Goal: Find specific page/section: Find specific page/section

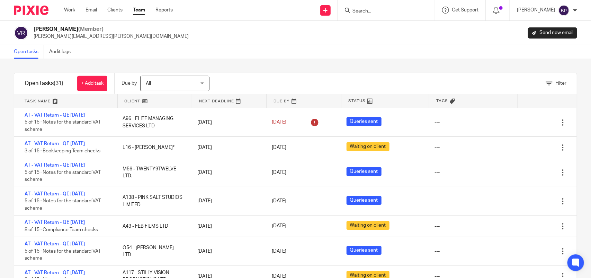
drag, startPoint x: 366, startPoint y: 63, endPoint x: 397, endPoint y: 75, distance: 33.5
click at [366, 63] on div "Filter tasks Only show tasks matching all of these conditions 1 Client name Is …" at bounding box center [295, 168] width 591 height 219
click at [30, 55] on link "Open tasks" at bounding box center [29, 52] width 30 height 14
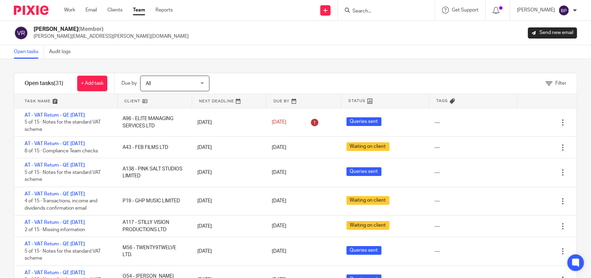
click at [138, 11] on link "Team" at bounding box center [139, 10] width 12 height 7
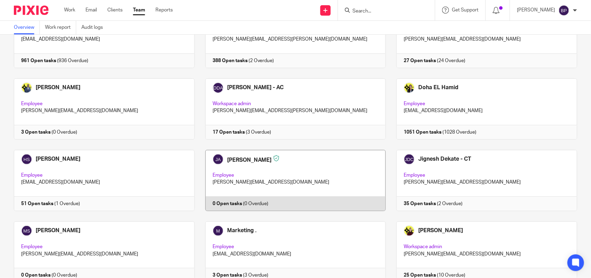
scroll to position [196, 0]
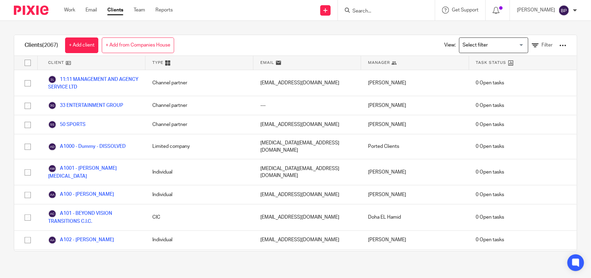
click at [372, 13] on input "Search" at bounding box center [383, 11] width 62 height 6
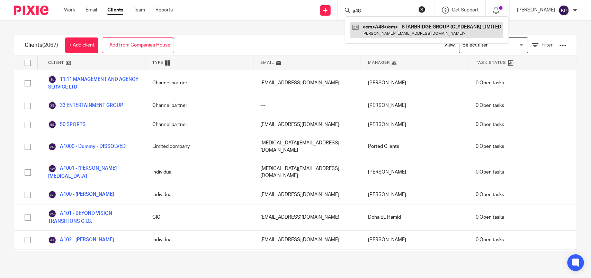
type input "a48"
click at [388, 27] on link at bounding box center [427, 30] width 153 height 16
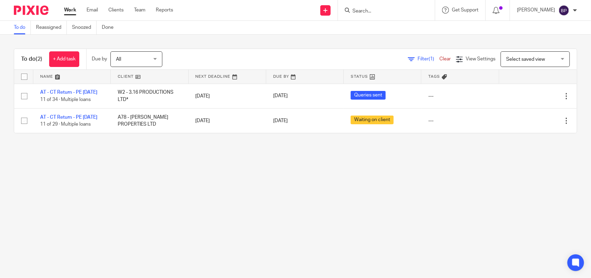
click at [90, 201] on main "To do Reassigned Snoozed Done To do (2) + Add task Due by All All [DATE] [DATE]…" at bounding box center [295, 139] width 591 height 278
click at [339, 167] on main "To do Reassigned Snoozed Done To do (2) + Add task Due by All All Today Tomorro…" at bounding box center [295, 139] width 591 height 278
click at [18, 25] on link "To do" at bounding box center [22, 28] width 17 height 14
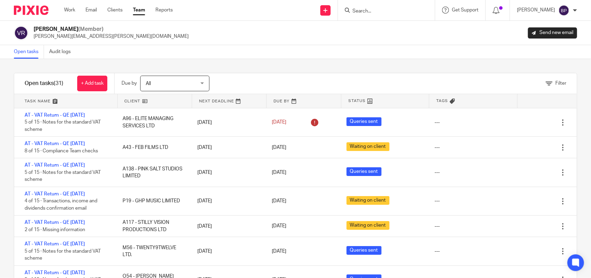
click at [141, 66] on div "Filter tasks Only show tasks matching all of these conditions 1 Client name Is …" at bounding box center [295, 168] width 591 height 219
click at [289, 64] on div "Filter tasks Only show tasks matching all of these conditions 1 Client name Is …" at bounding box center [295, 168] width 591 height 219
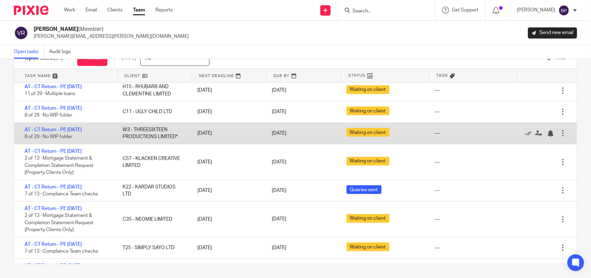
scroll to position [130, 0]
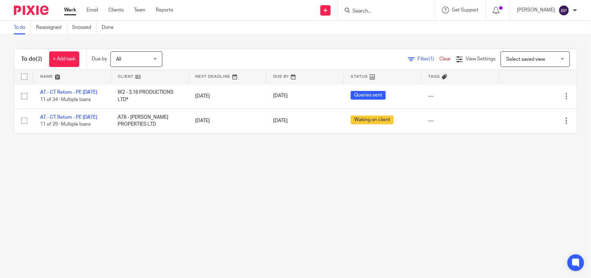
drag, startPoint x: 376, startPoint y: 176, endPoint x: 421, endPoint y: 176, distance: 45.0
click at [376, 176] on main "To do Reassigned Snoozed Done To do (2) + Add task Due by All All Today Tomorro…" at bounding box center [295, 139] width 591 height 278
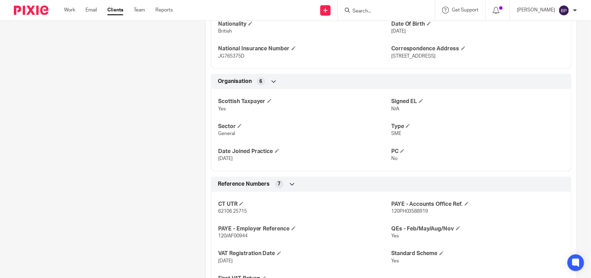
scroll to position [433, 0]
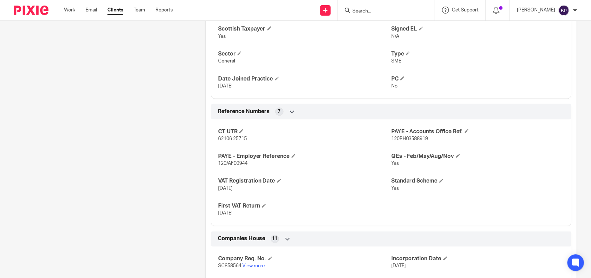
click at [155, 148] on div "Client contacts [PERSON_NAME] (Director) 0203 105 5209 [EMAIL_ADDRESS][DOMAIN_N…" at bounding box center [99, 35] width 192 height 788
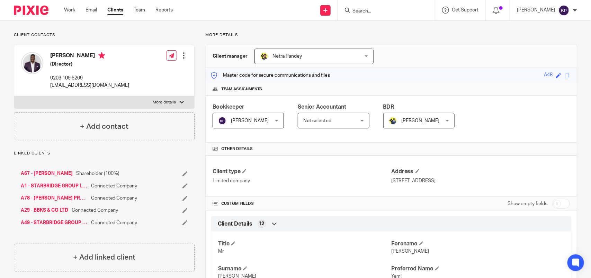
scroll to position [0, 0]
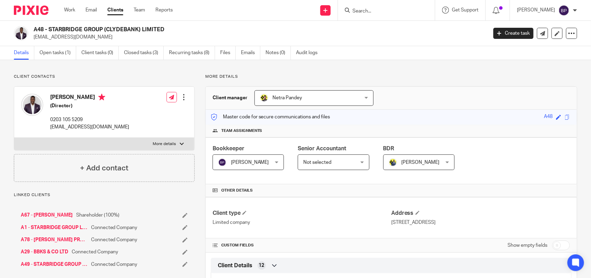
click at [155, 26] on h2 "A48 - STARBRIDGE GROUP (CLYDEBANK) LIMITED" at bounding box center [214, 29] width 360 height 7
click at [69, 27] on h2 "A48 - STARBRIDGE GROUP (CLYDEBANK) LIMITED" at bounding box center [214, 29] width 360 height 7
drag, startPoint x: 49, startPoint y: 28, endPoint x: 174, endPoint y: 27, distance: 124.4
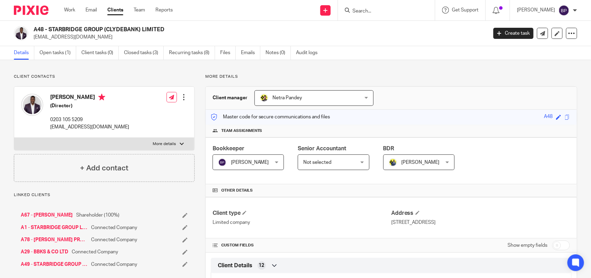
click at [174, 27] on h2 "A48 - STARBRIDGE GROUP (CLYDEBANK) LIMITED" at bounding box center [214, 29] width 360 height 7
copy h2 "STARBRIDGE GROUP (CLYDEBANK) LIMITED"
click at [404, 89] on div "Client manager [PERSON_NAME] [PERSON_NAME] [PERSON_NAME] [PERSON_NAME] [PERSON_…" at bounding box center [391, 98] width 371 height 23
click at [122, 11] on link "Clients" at bounding box center [115, 10] width 16 height 7
